Goal: Check status: Check status

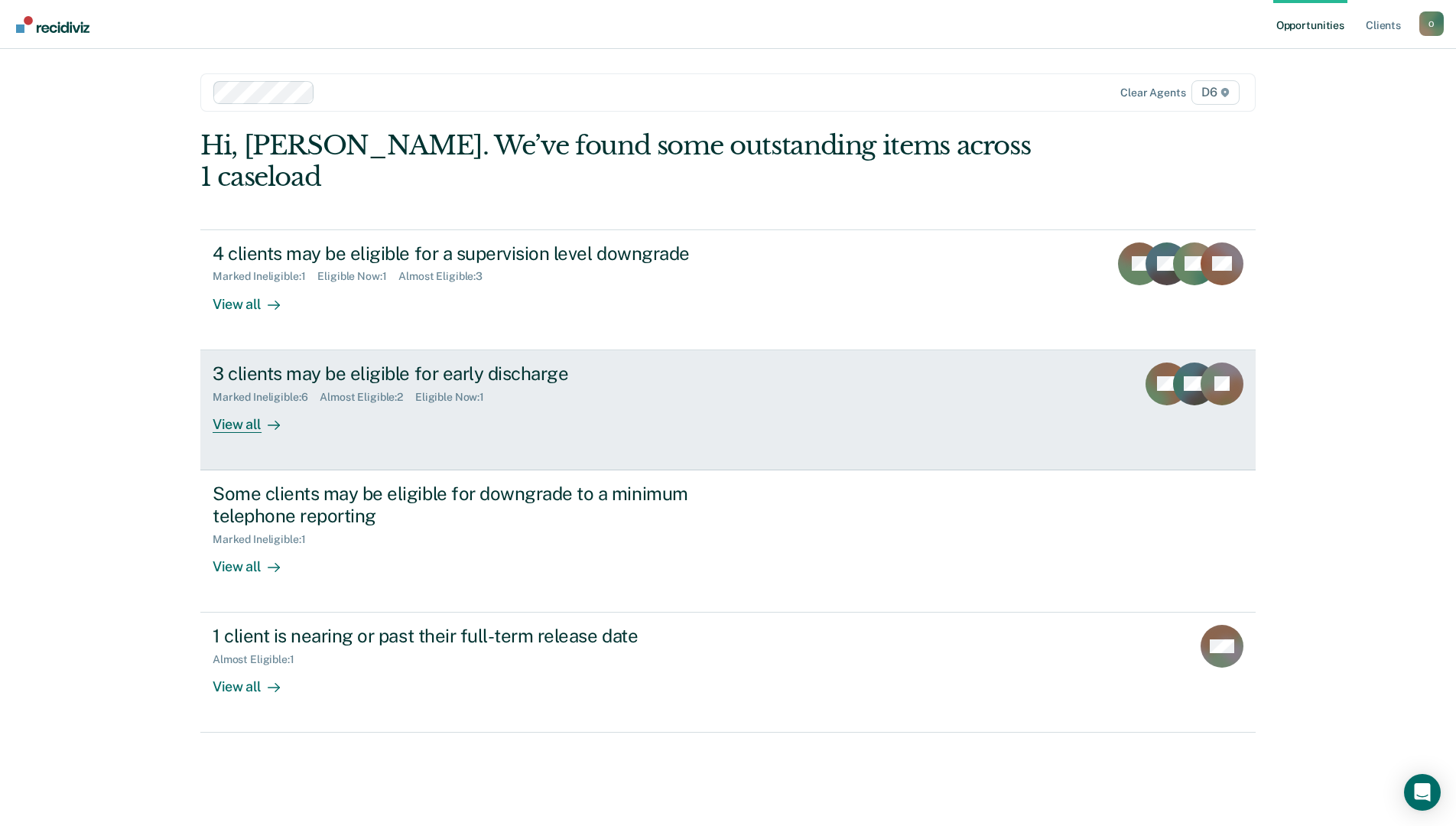
click at [480, 391] on div "Eligible Now : 1" at bounding box center [455, 397] width 81 height 13
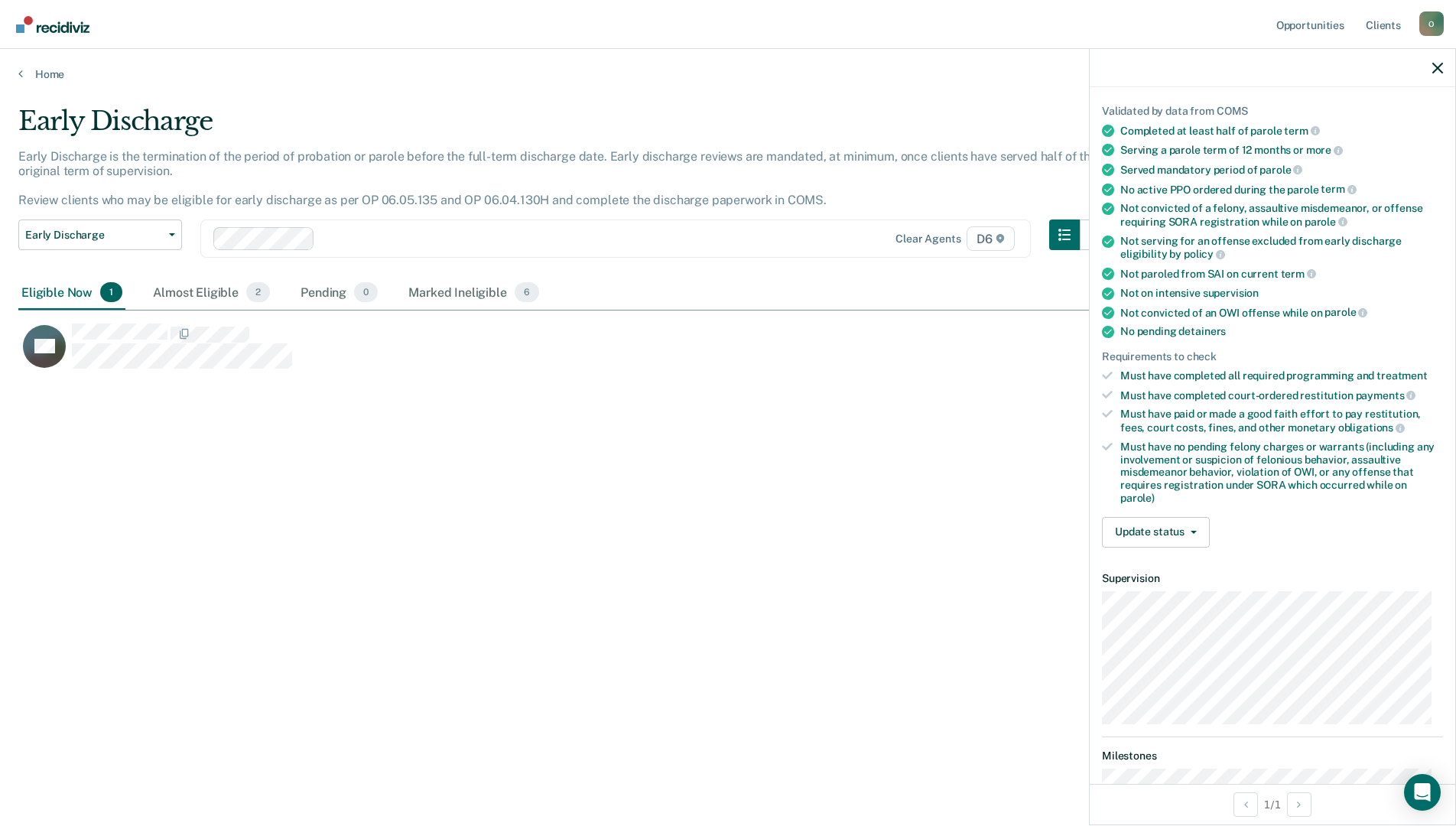
scroll to position [215, 0]
